Goal: Task Accomplishment & Management: Manage account settings

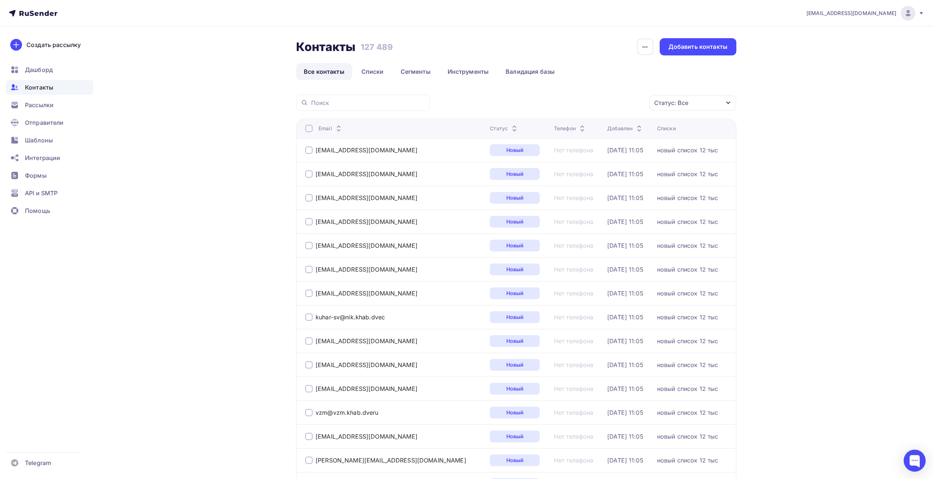
click at [48, 90] on span "Контакты" at bounding box center [39, 87] width 28 height 9
click at [356, 74] on link "Списки" at bounding box center [373, 71] width 38 height 17
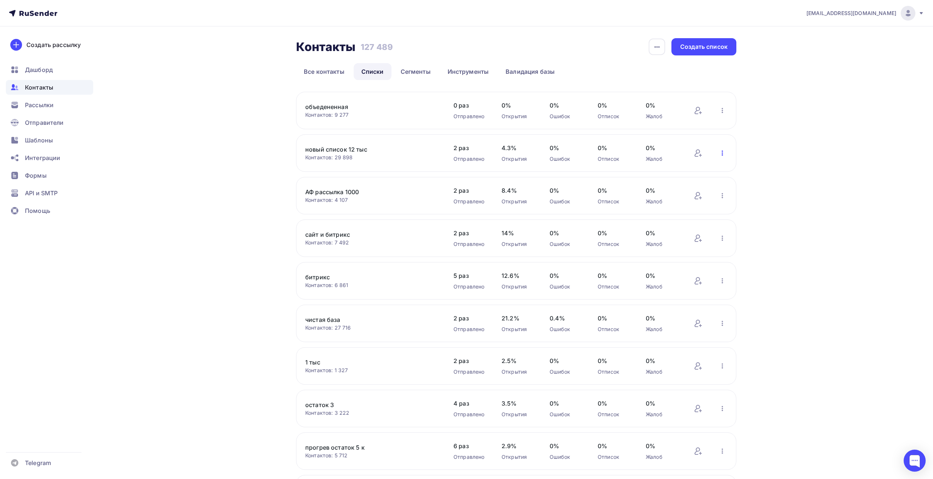
click at [719, 154] on icon "button" at bounding box center [722, 153] width 9 height 9
click at [666, 248] on div "Актуализация контактов" at bounding box center [674, 244] width 103 height 12
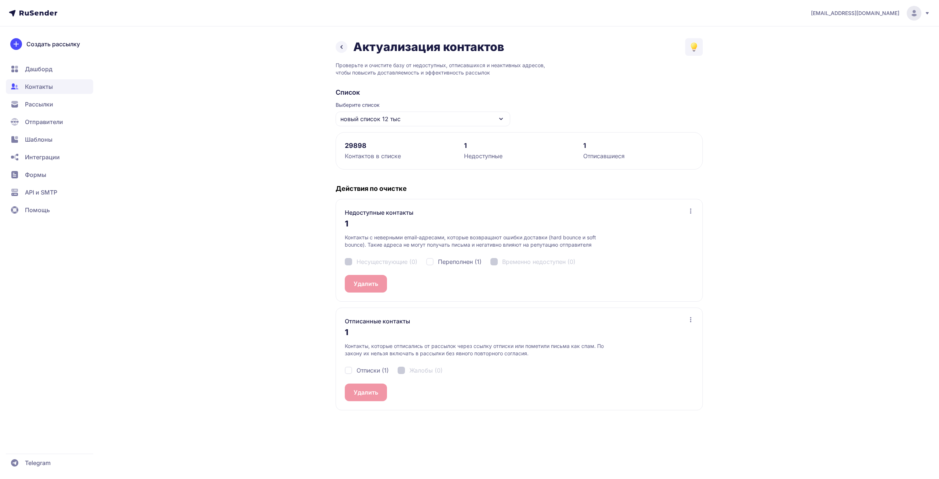
click at [461, 255] on div "Несуществующие (0) Переполнен (1) Временно недоступен (0)" at bounding box center [519, 261] width 349 height 26
click at [461, 265] on span "Переполнен (1)" at bounding box center [460, 261] width 44 height 9
checkbox input "true"
click at [369, 373] on span "Отписки (1)" at bounding box center [373, 370] width 32 height 9
checkbox input "true"
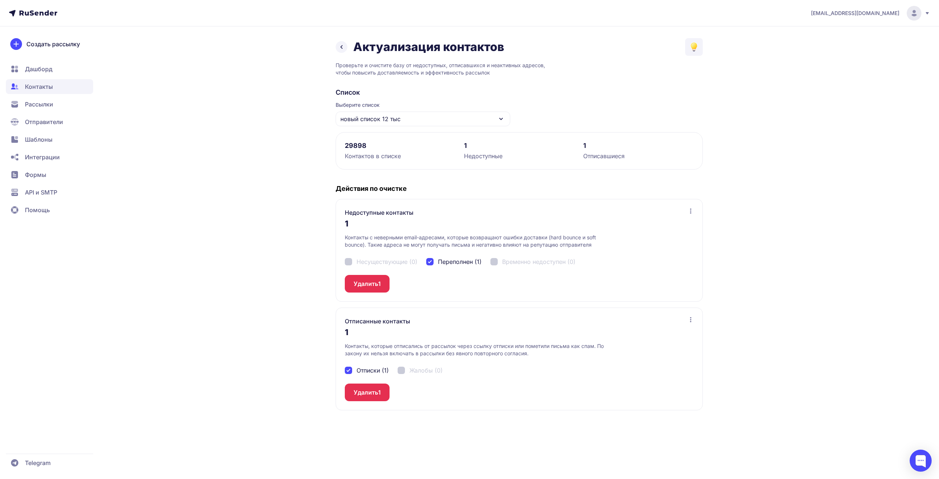
click at [375, 306] on div "Действия по очистке Недоступные контакты 1 Контакты с неверными email-адресами,…" at bounding box center [519, 297] width 367 height 226
click at [376, 286] on button "Удалить 1" at bounding box center [367, 284] width 45 height 18
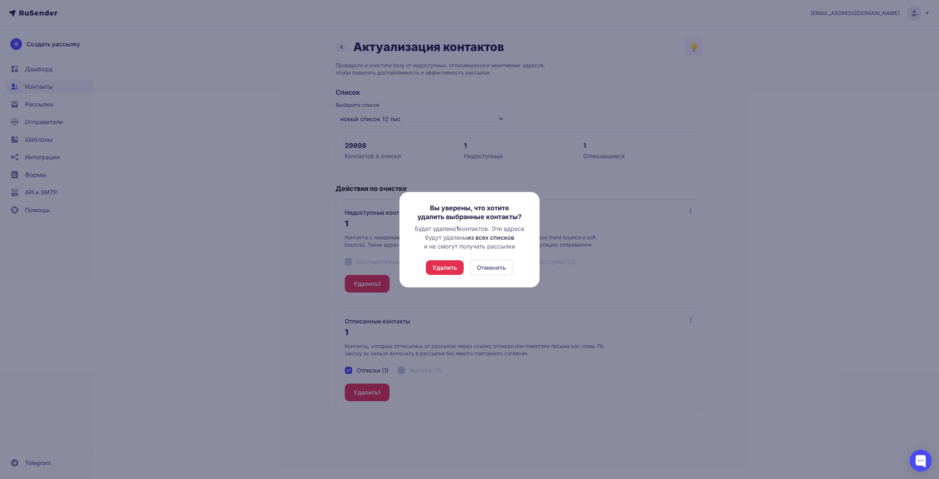
click at [453, 265] on button "Удалить" at bounding box center [445, 267] width 38 height 15
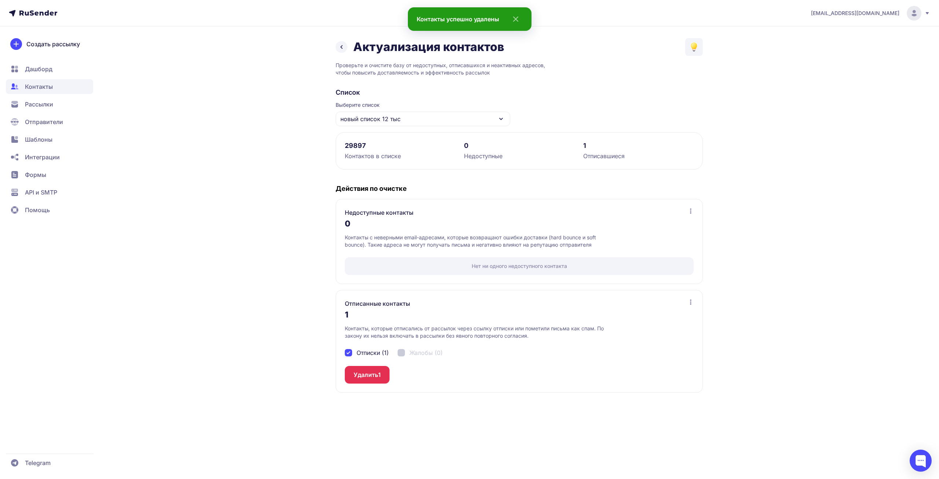
click at [387, 385] on div "Отписанные контакты 1 Контакты, которые отписались от рассылок через ссылку отп…" at bounding box center [519, 341] width 367 height 103
click at [368, 365] on div "Отписки (1) Жалобы (0)" at bounding box center [519, 352] width 349 height 26
click at [371, 373] on button "Удалить 1" at bounding box center [367, 375] width 45 height 18
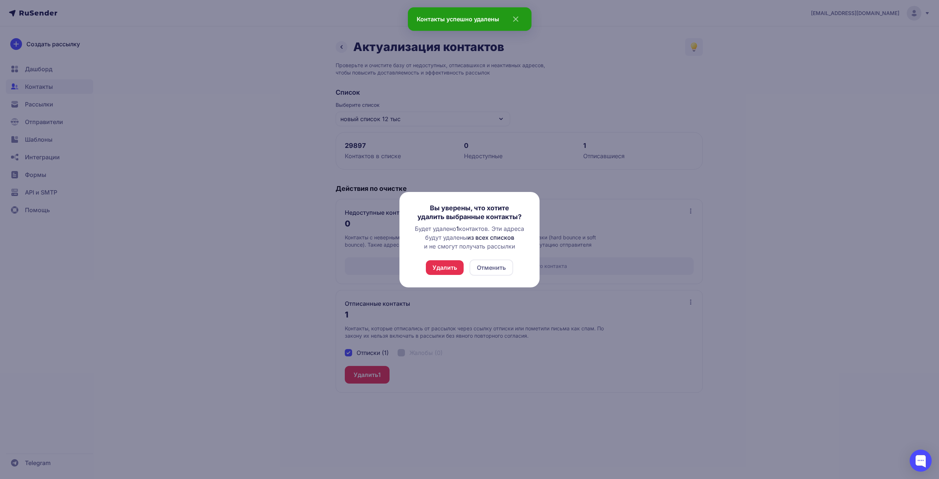
click at [455, 266] on button "Удалить" at bounding box center [445, 267] width 38 height 15
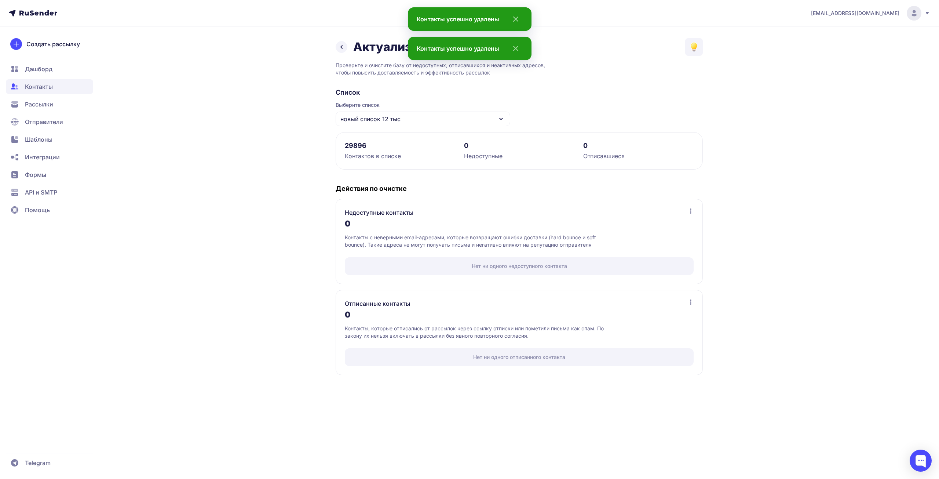
click at [345, 47] on icon at bounding box center [341, 47] width 9 height 9
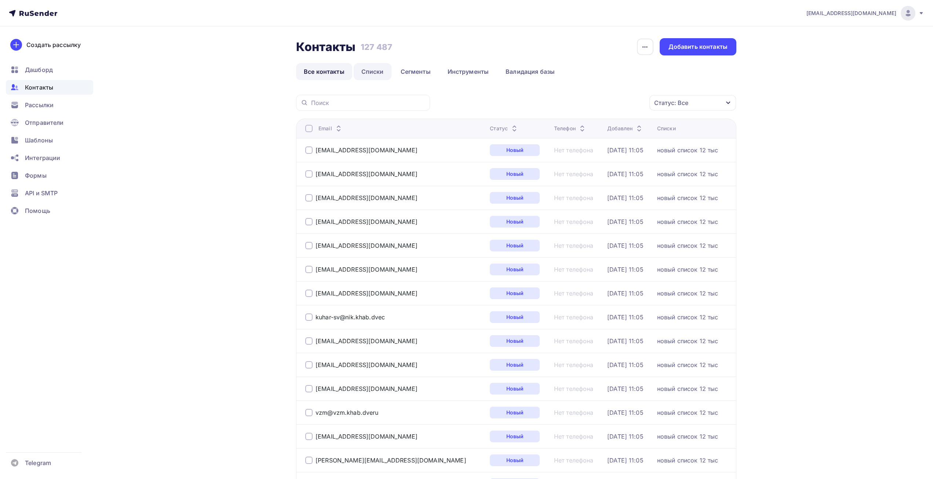
click at [369, 72] on link "Списки" at bounding box center [373, 71] width 38 height 17
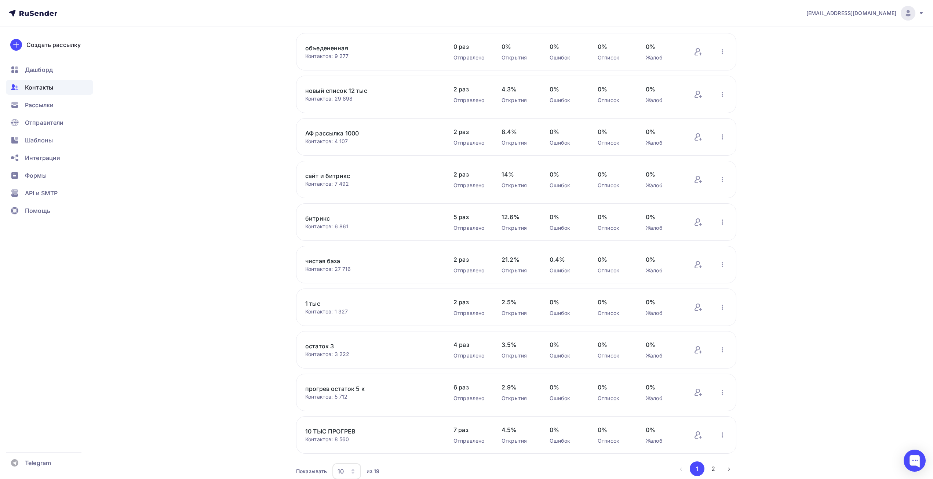
scroll to position [90, 0]
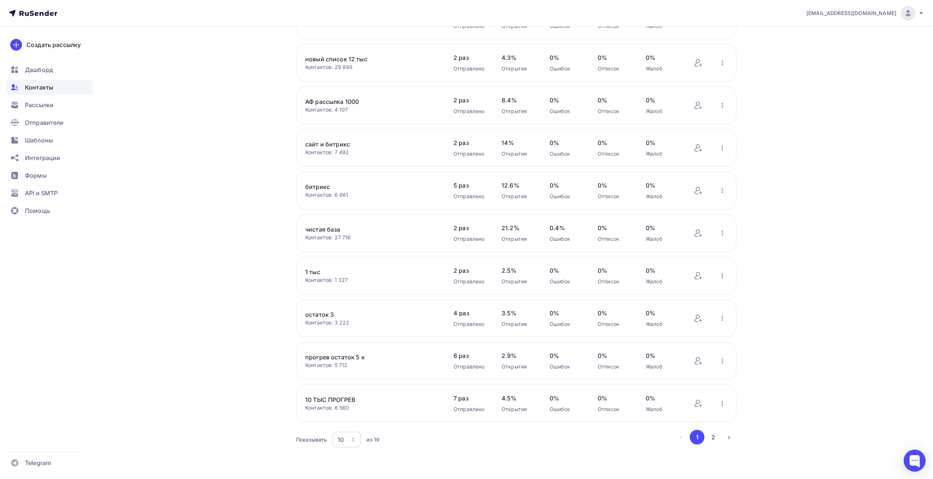
click at [346, 440] on div "10" at bounding box center [346, 440] width 29 height 16
click at [360, 404] on div "50" at bounding box center [376, 402] width 70 height 9
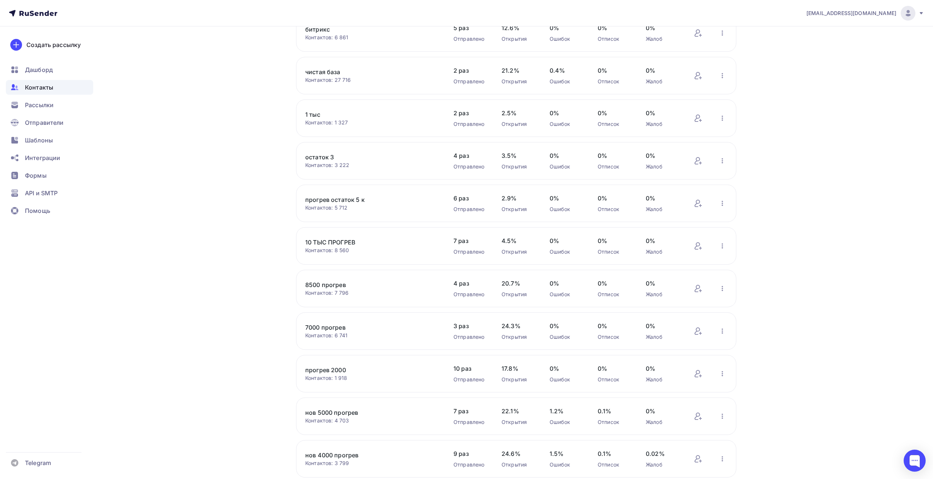
scroll to position [310, 0]
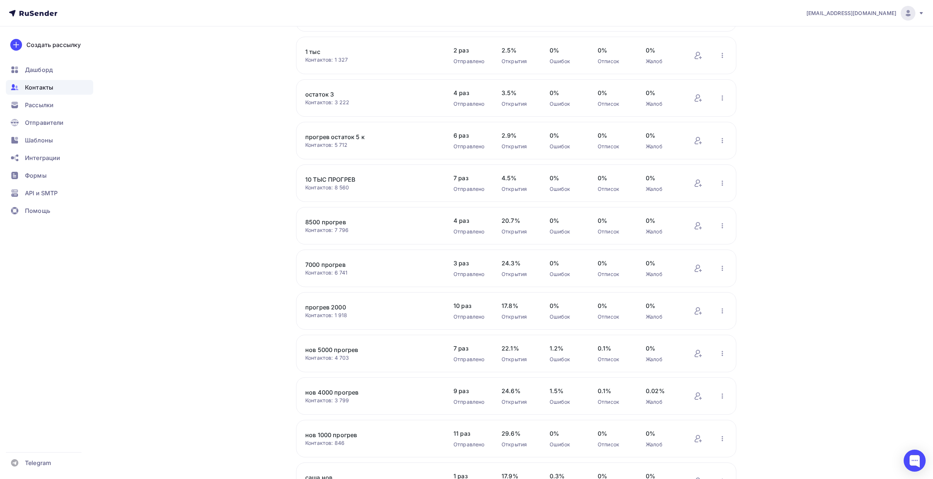
click at [729, 356] on div "нов 5000 прогрев Контактов: 4 703 Добавить контакты Переименовать список Скачат…" at bounding box center [516, 353] width 440 height 37
click at [724, 353] on icon "button" at bounding box center [722, 353] width 9 height 9
click at [667, 310] on div "Актуализация контактов" at bounding box center [674, 310] width 103 height 12
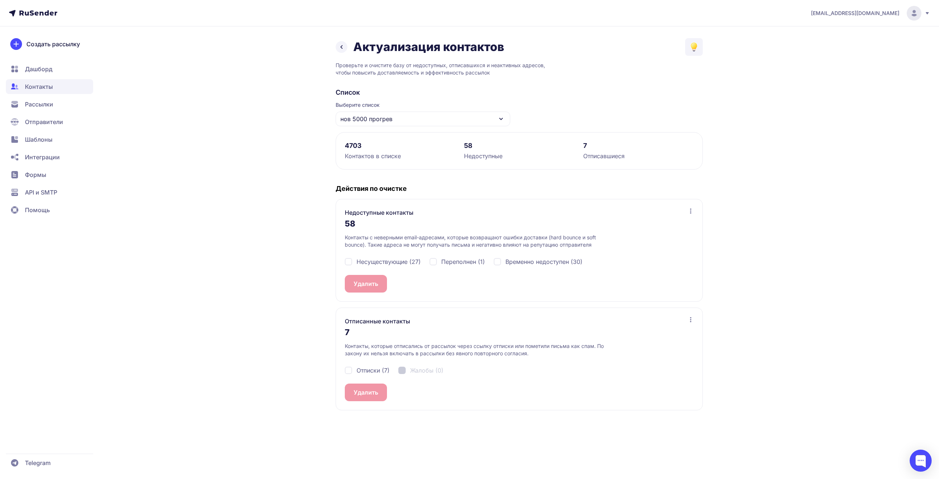
click at [394, 264] on span "Несуществующие (27)" at bounding box center [389, 261] width 64 height 9
checkbox input "true"
drag, startPoint x: 468, startPoint y: 258, endPoint x: 488, endPoint y: 257, distance: 20.6
click at [468, 257] on span "Переполнен (1)" at bounding box center [463, 261] width 44 height 9
checkbox input "true"
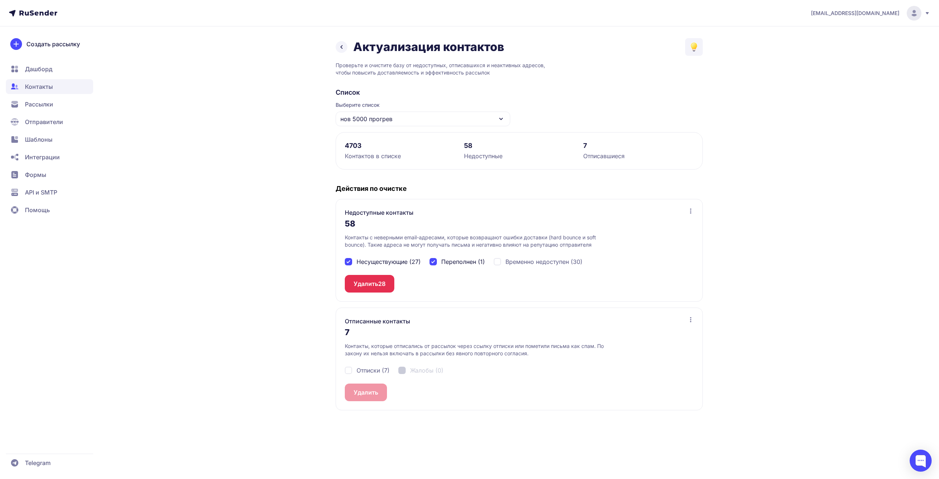
click at [546, 257] on span "Временно недоступен (30)" at bounding box center [544, 261] width 77 height 9
checkbox input "true"
click at [367, 283] on button "Удалить 58" at bounding box center [370, 284] width 50 height 18
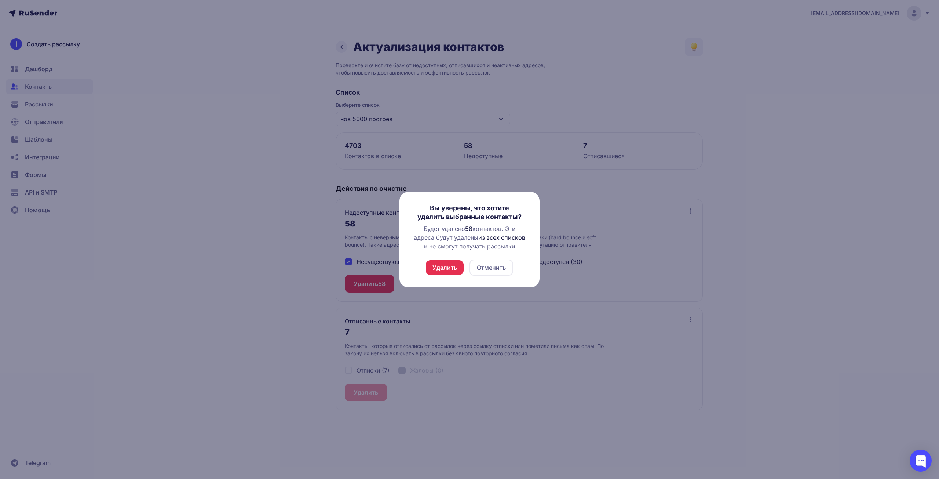
click at [445, 268] on button "Удалить" at bounding box center [445, 267] width 38 height 15
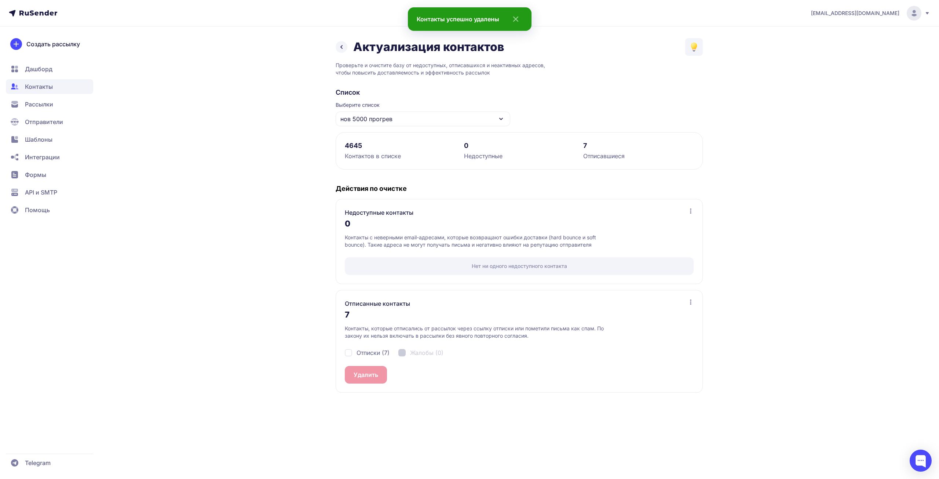
click at [368, 357] on div "Отписки (7) Жалобы (0)" at bounding box center [519, 352] width 349 height 26
click at [367, 352] on span "Отписки (7)" at bounding box center [373, 352] width 33 height 9
checkbox input "true"
click at [368, 369] on button "Удалить 7" at bounding box center [368, 375] width 46 height 18
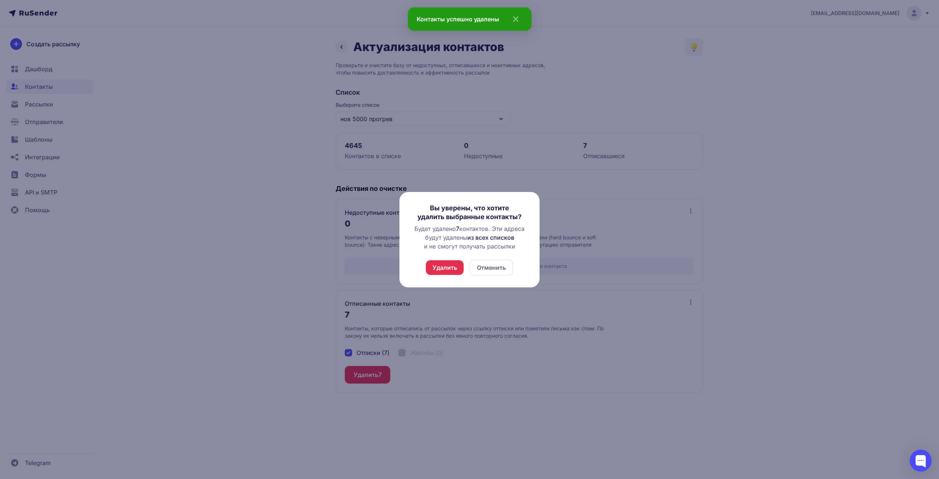
click at [445, 268] on button "Удалить" at bounding box center [445, 267] width 38 height 15
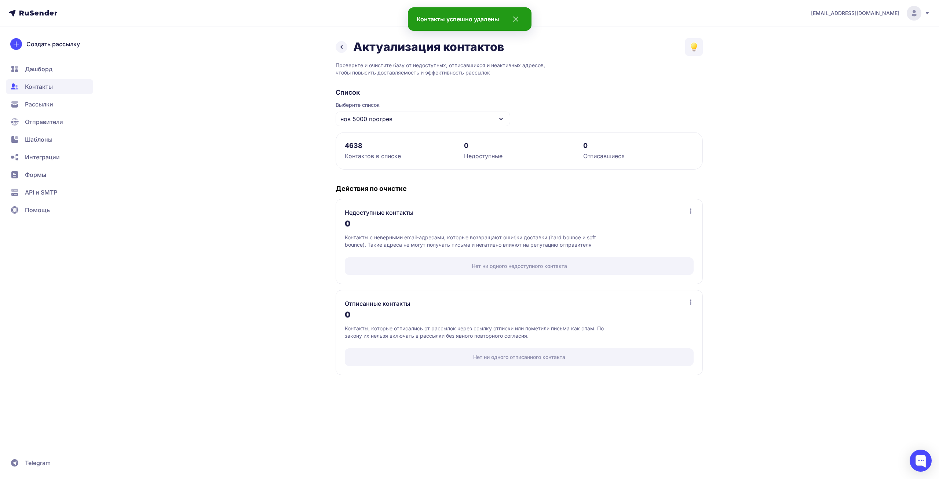
click at [342, 45] on icon at bounding box center [341, 47] width 9 height 9
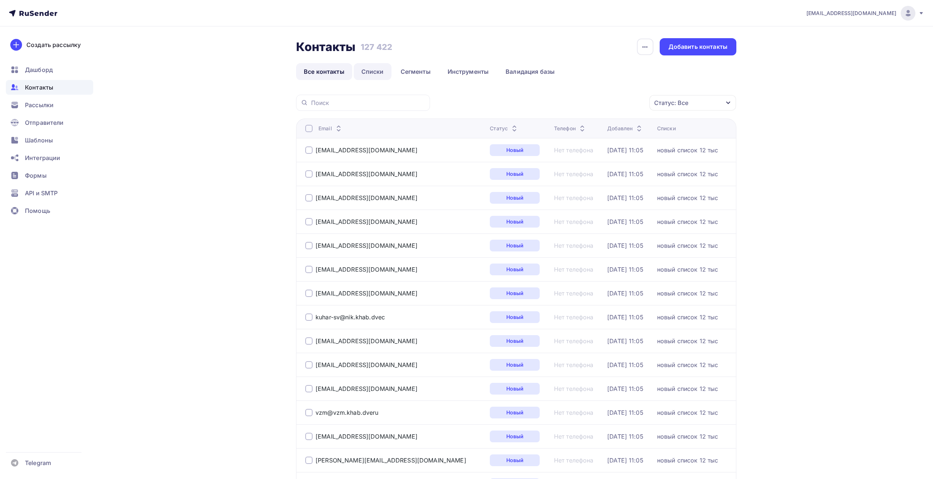
scroll to position [37, 0]
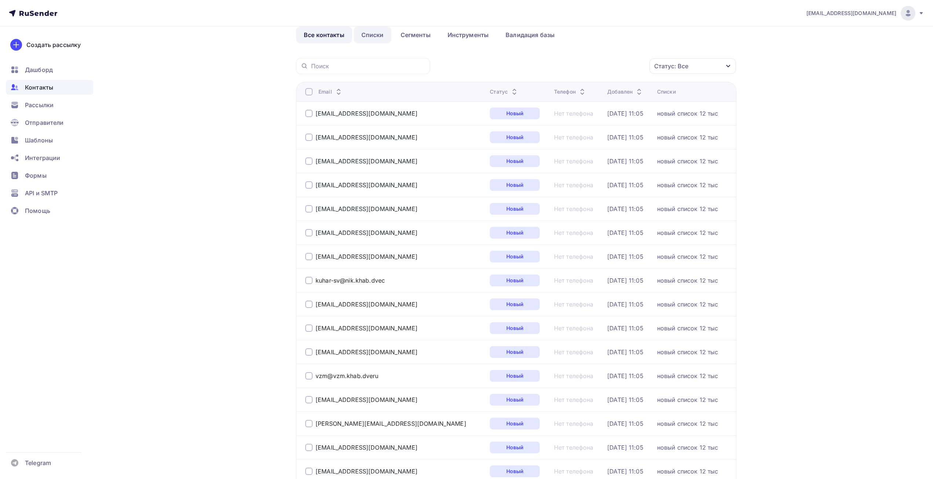
click at [366, 37] on link "Списки" at bounding box center [373, 34] width 38 height 17
